Goal: Transaction & Acquisition: Purchase product/service

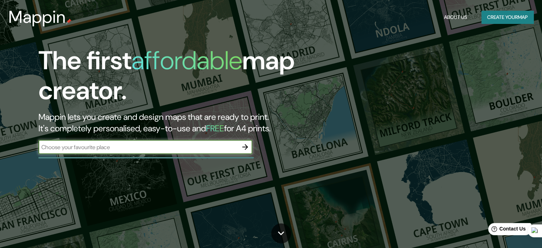
click at [153, 143] on input "text" at bounding box center [139, 147] width 200 height 8
type input "[GEOGRAPHIC_DATA]"
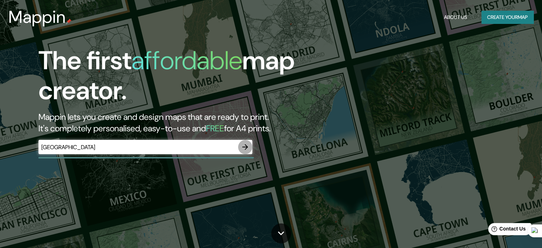
click at [243, 146] on icon "button" at bounding box center [245, 147] width 9 height 9
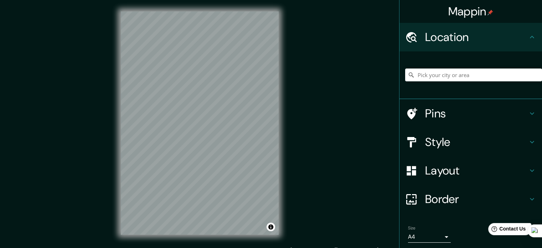
click at [453, 147] on h4 "Style" at bounding box center [476, 142] width 103 height 14
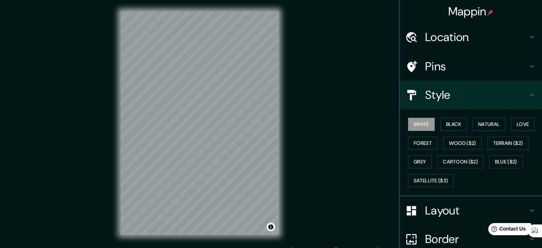
click at [448, 61] on h4 "Pins" at bounding box center [476, 66] width 103 height 14
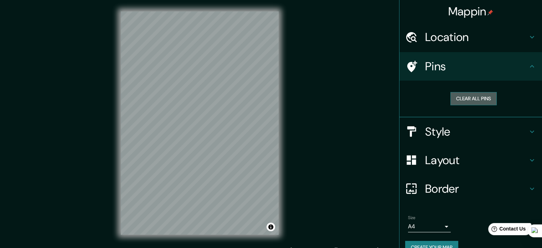
click at [466, 102] on button "Clear all pins" at bounding box center [474, 98] width 46 height 13
click at [475, 42] on h4 "Location" at bounding box center [476, 37] width 103 height 14
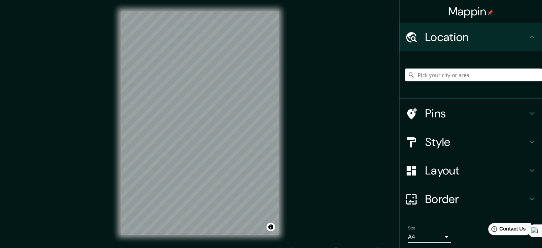
click at [456, 147] on h4 "Style" at bounding box center [476, 142] width 103 height 14
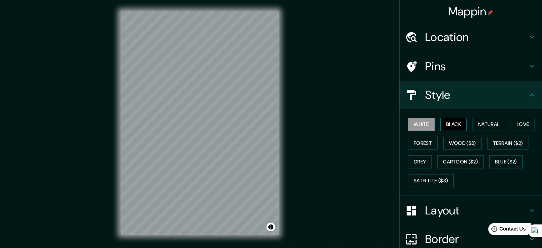
click at [447, 121] on button "Black" at bounding box center [454, 124] width 27 height 13
click at [517, 125] on button "Love" at bounding box center [523, 124] width 24 height 13
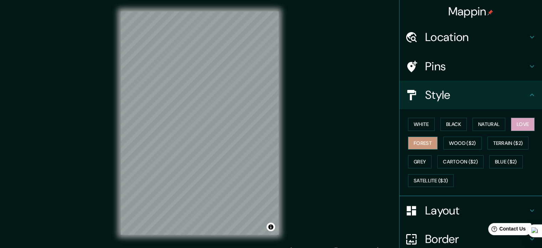
click at [417, 142] on button "Forest" at bounding box center [423, 143] width 30 height 13
click at [473, 123] on button "Natural" at bounding box center [489, 124] width 33 height 13
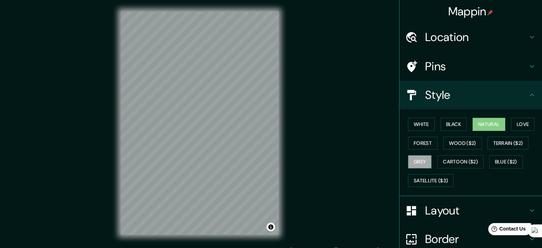
click at [423, 162] on button "Grey" at bounding box center [420, 161] width 24 height 13
click at [459, 157] on button "Cartoon ($2)" at bounding box center [461, 161] width 46 height 13
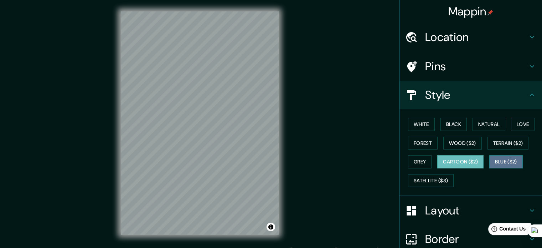
click at [494, 162] on button "Blue ($2)" at bounding box center [507, 161] width 34 height 13
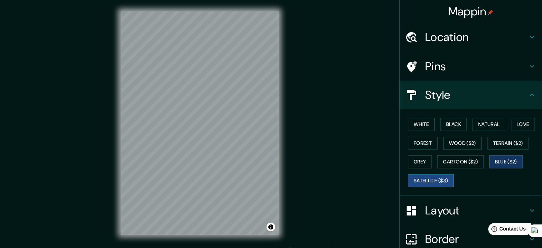
click at [429, 182] on button "Satellite ($3)" at bounding box center [431, 180] width 46 height 13
click at [454, 214] on h4 "Layout" at bounding box center [476, 210] width 103 height 14
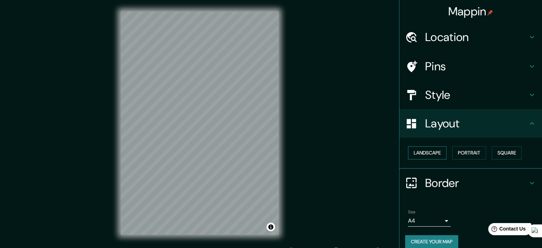
click at [421, 158] on button "Landscape" at bounding box center [427, 152] width 39 height 13
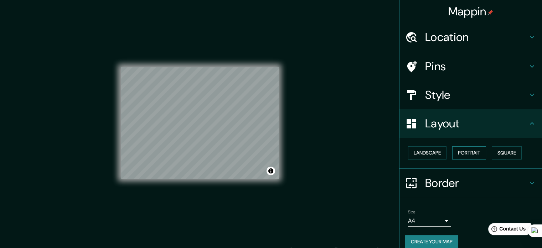
click at [475, 158] on button "Portrait" at bounding box center [470, 152] width 34 height 13
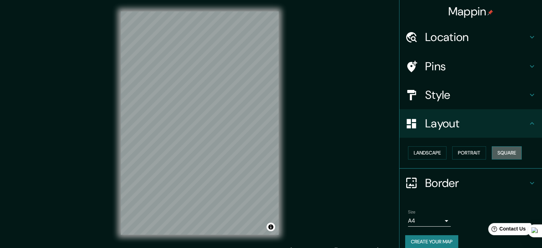
click at [497, 155] on button "Square" at bounding box center [507, 152] width 30 height 13
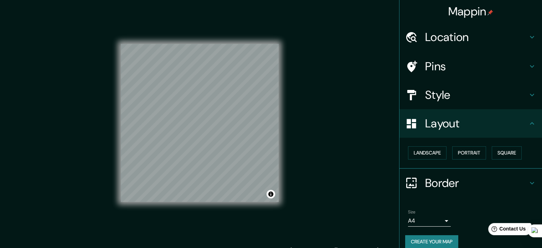
click at [428, 92] on h4 "Style" at bounding box center [476, 95] width 103 height 14
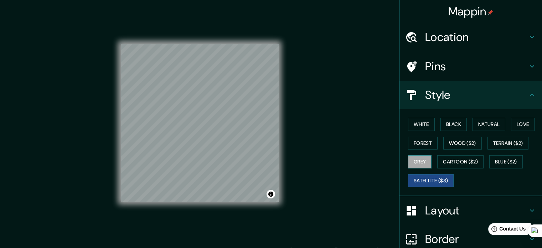
click at [424, 161] on button "Grey" at bounding box center [420, 161] width 24 height 13
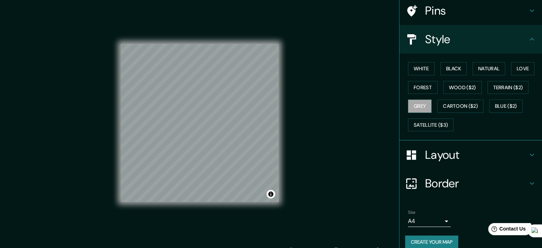
scroll to position [63, 0]
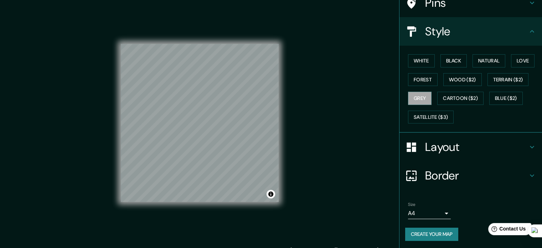
click at [425, 215] on body "Mappin Location Pins Style White Black Natural Love Forest Wood ($2) Terrain ($…" at bounding box center [271, 124] width 542 height 248
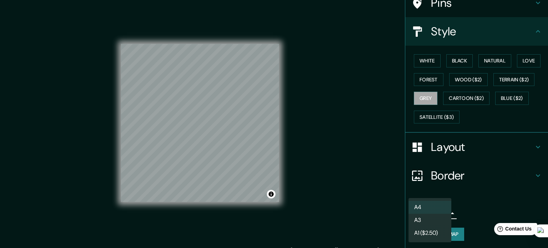
click at [430, 216] on li "A3" at bounding box center [429, 220] width 43 height 13
type input "a4"
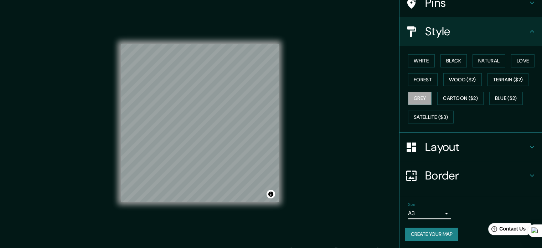
click at [446, 176] on h4 "Border" at bounding box center [476, 175] width 103 height 14
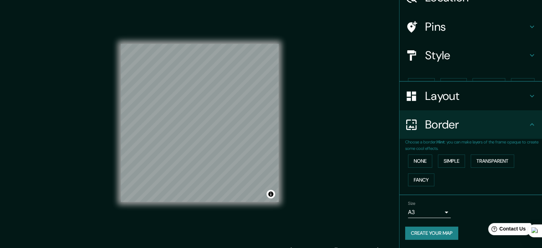
scroll to position [27, 0]
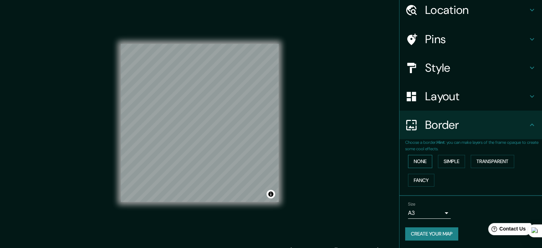
click at [419, 161] on button "None" at bounding box center [420, 161] width 24 height 13
click at [442, 159] on button "Simple" at bounding box center [451, 161] width 27 height 13
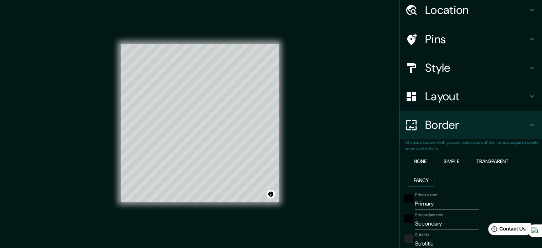
click at [476, 160] on button "Transparent" at bounding box center [493, 161] width 44 height 13
click at [419, 185] on button "Fancy" at bounding box center [421, 180] width 26 height 13
